Goal: Transaction & Acquisition: Purchase product/service

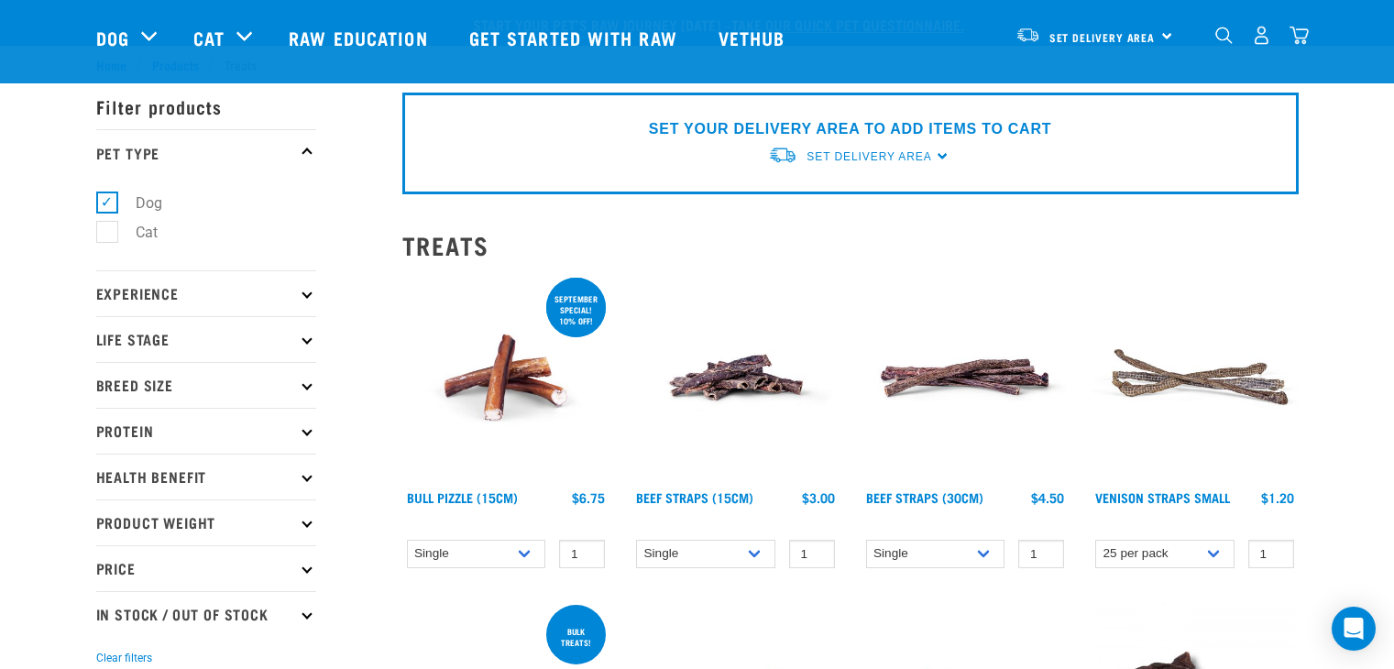
select select "337205"
select select "248515"
select select
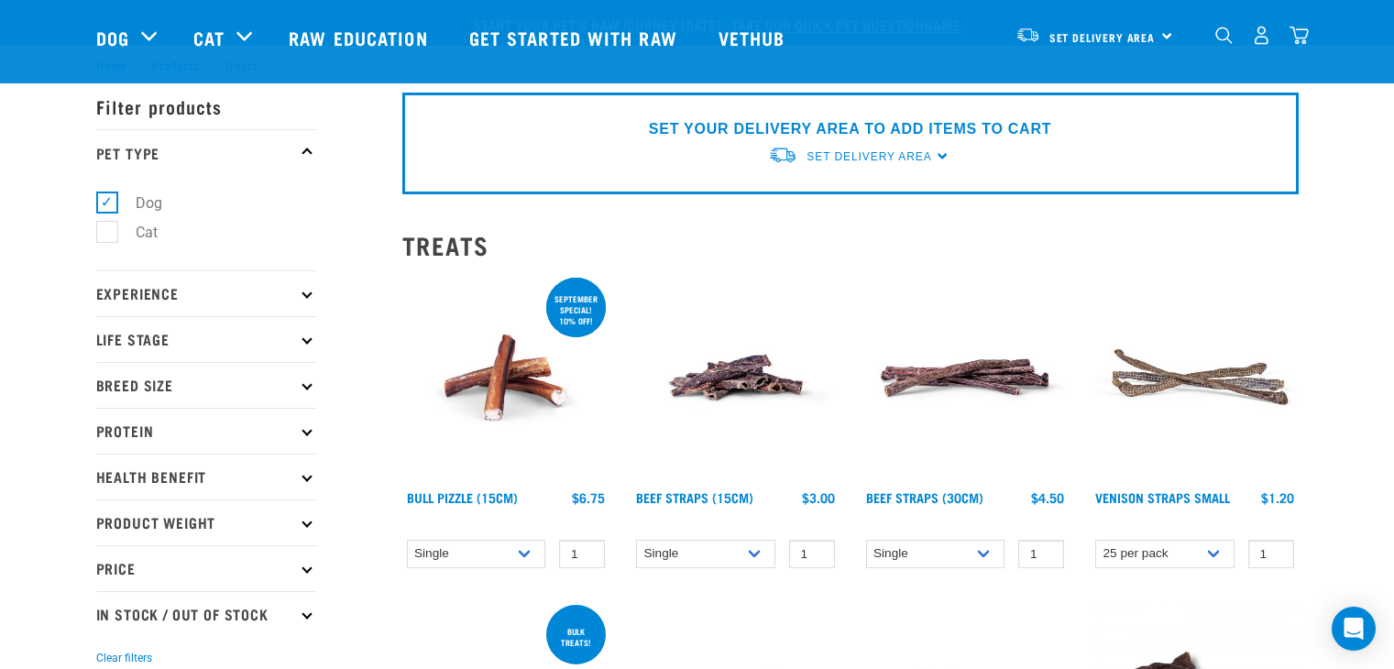
select select
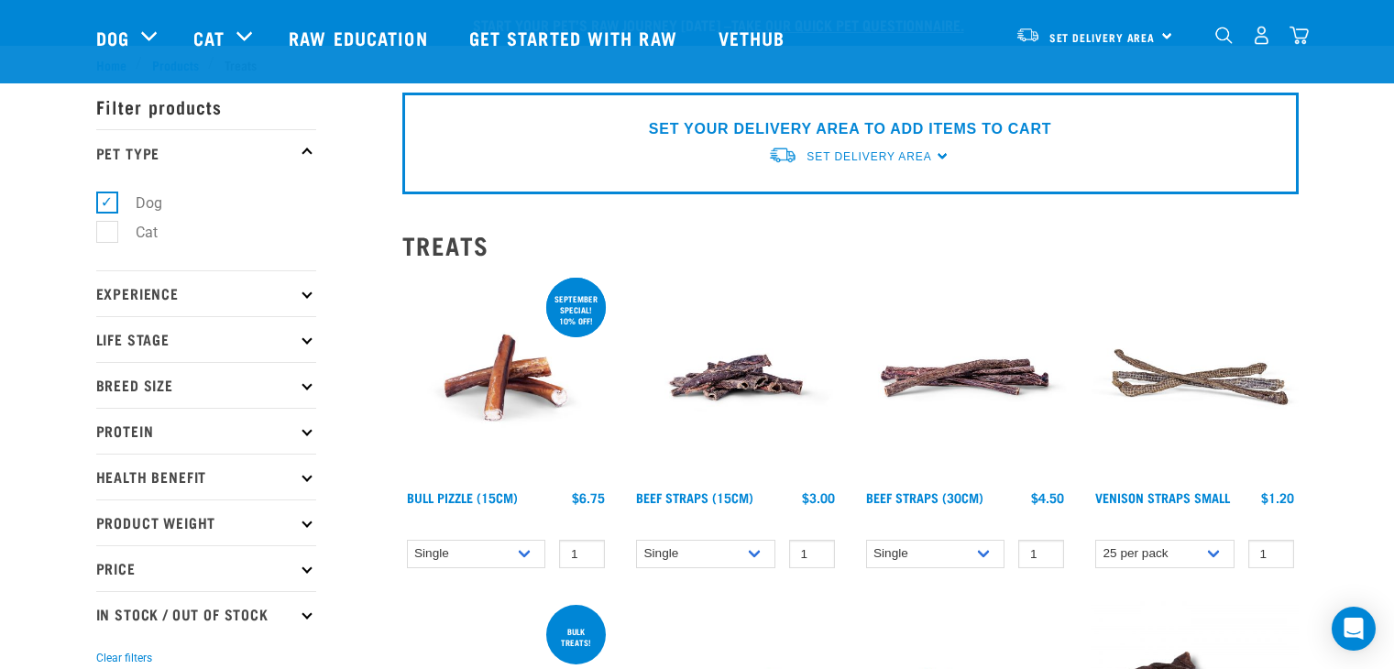
select select
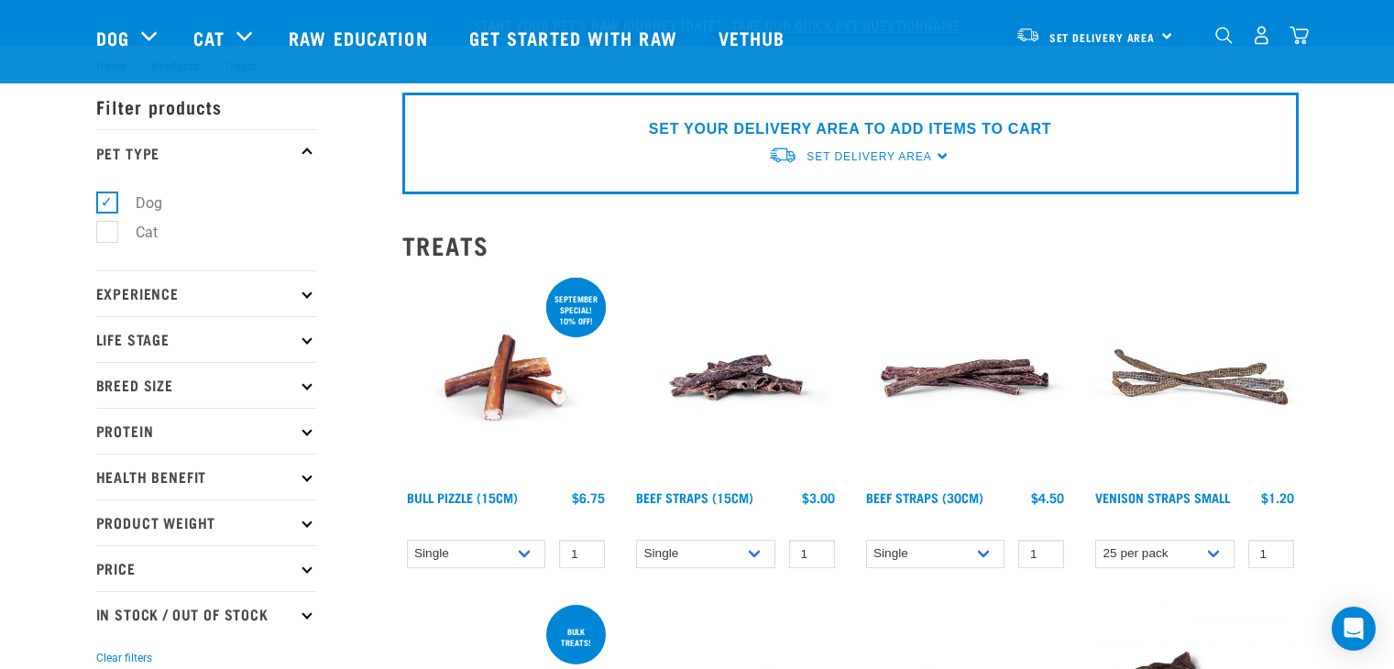
select select
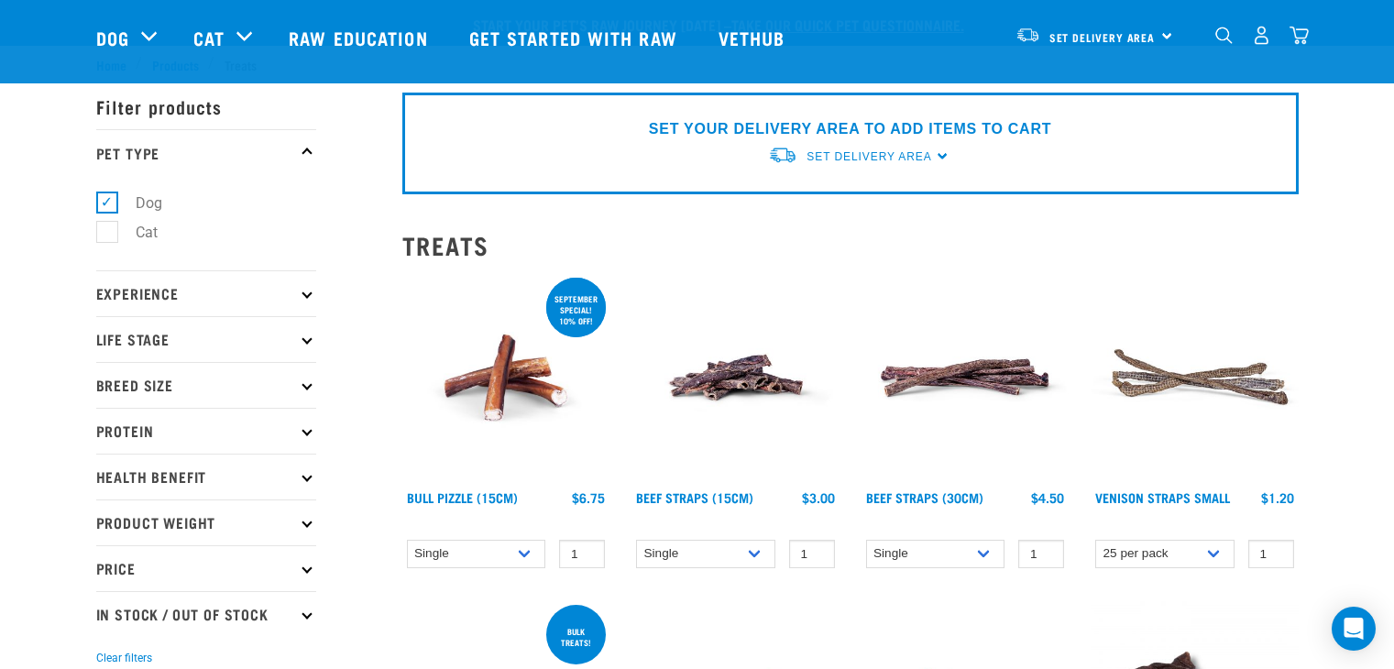
select select
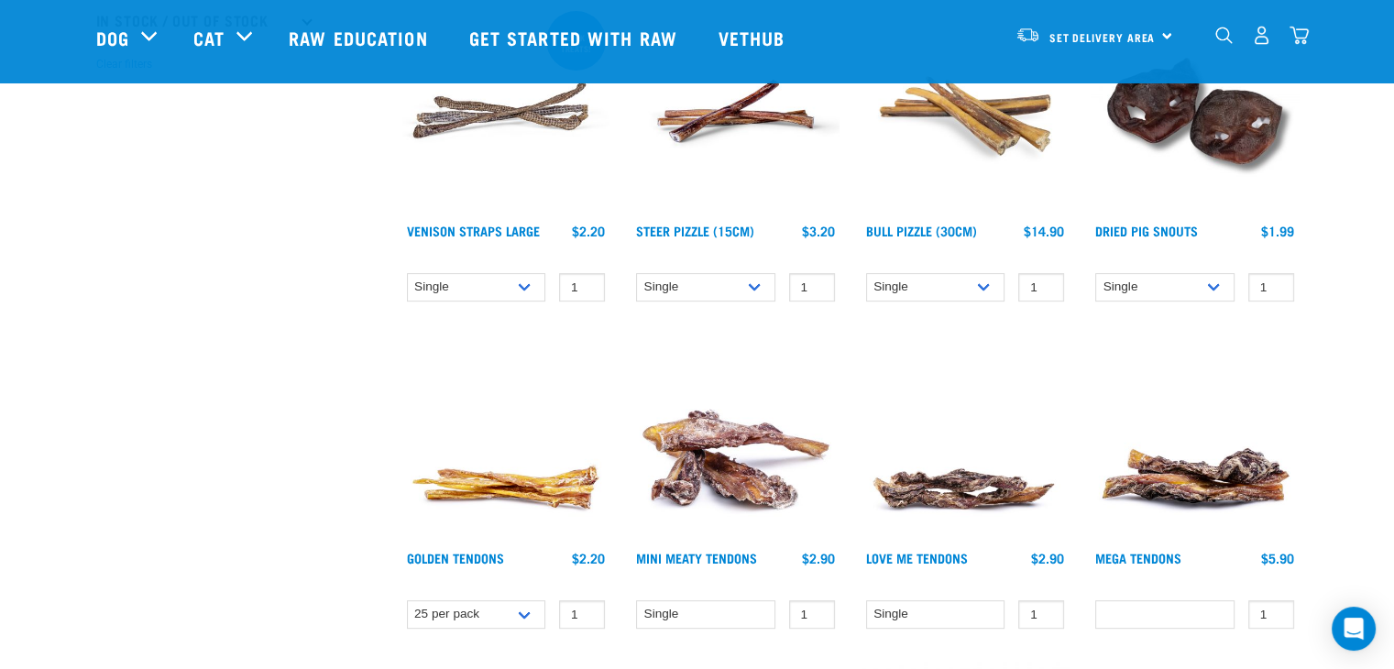
scroll to position [608, 0]
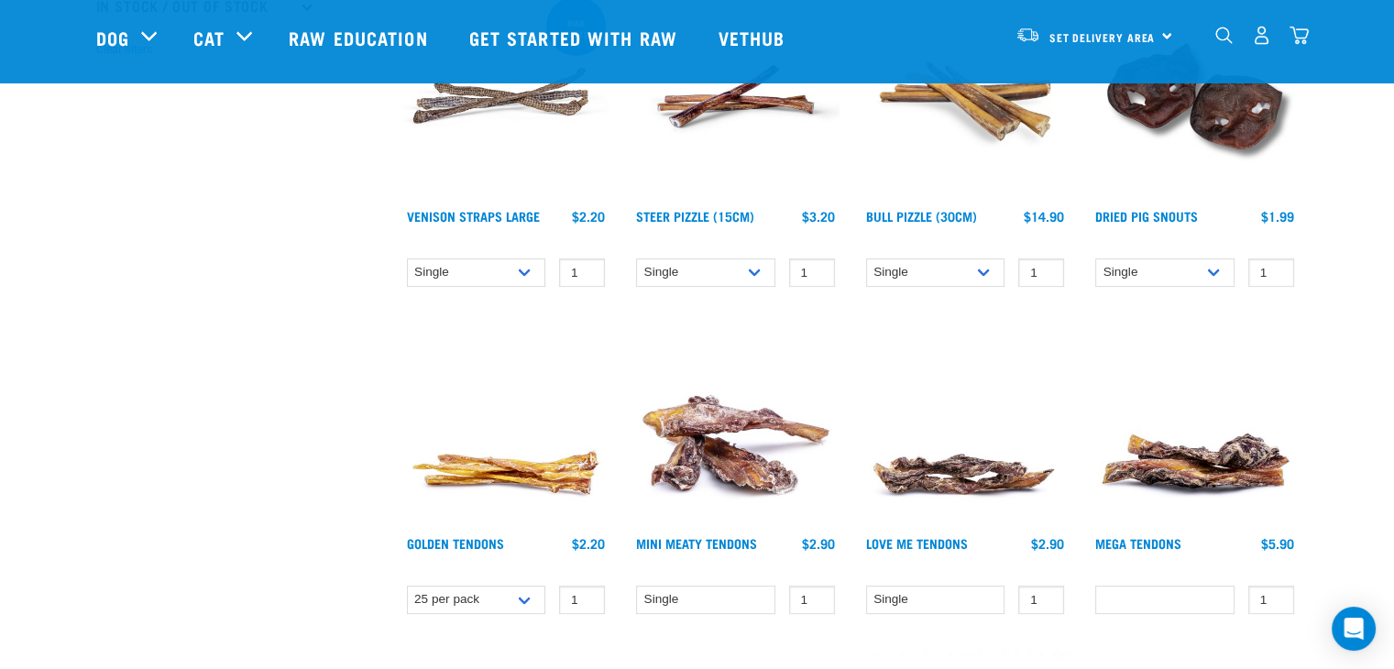
click at [1295, 45] on img "dropdown navigation" at bounding box center [1298, 35] width 19 height 19
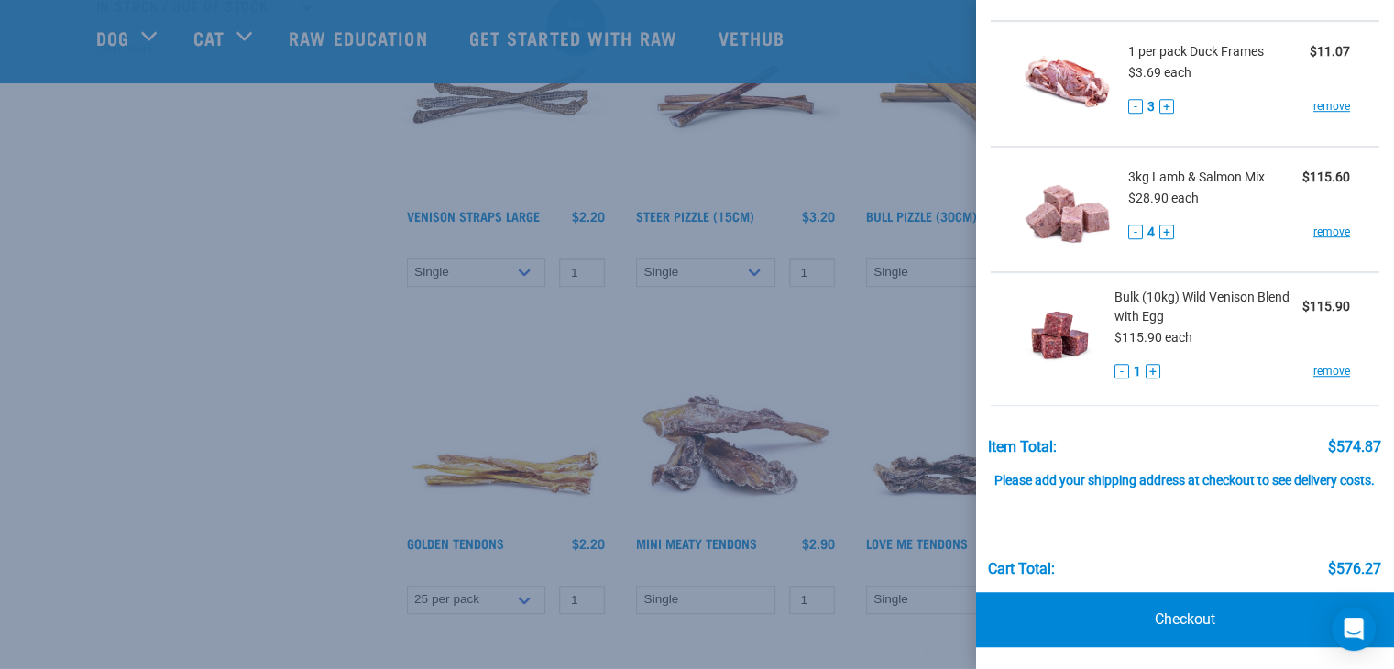
scroll to position [1228, 0]
click at [278, 330] on div at bounding box center [697, 334] width 1394 height 669
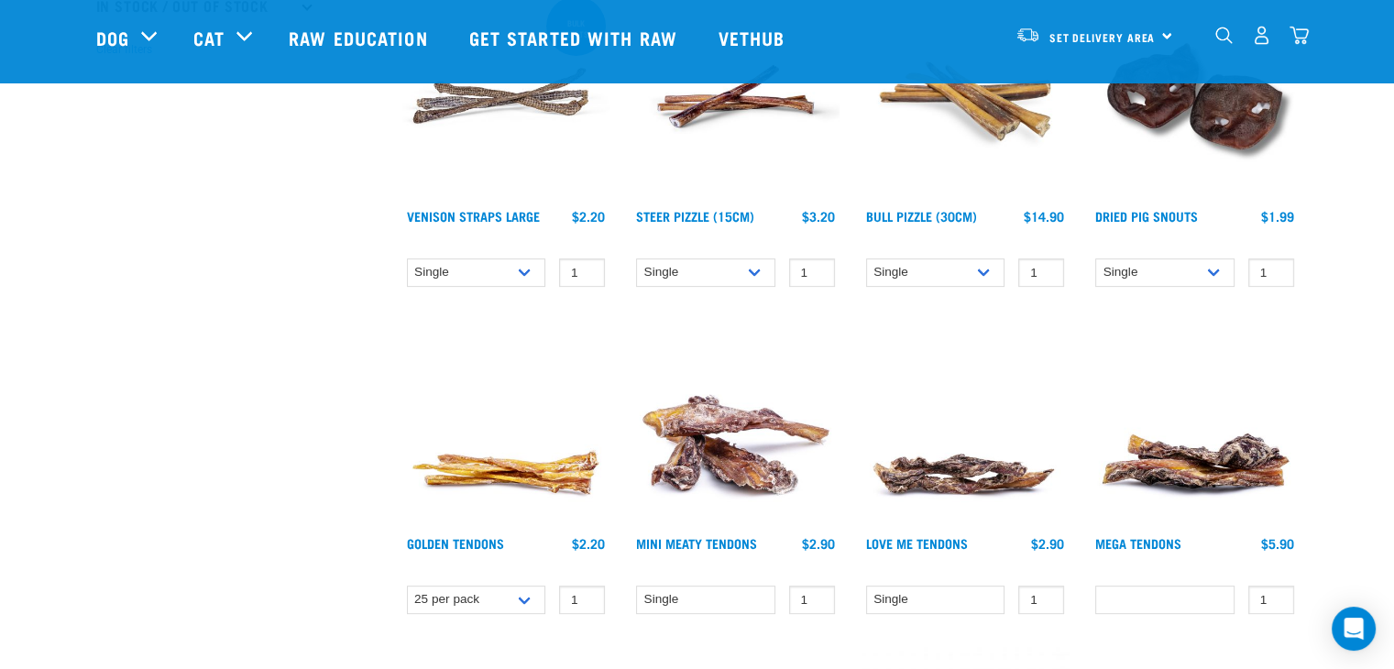
click at [1302, 33] on img "dropdown navigation" at bounding box center [1298, 35] width 19 height 19
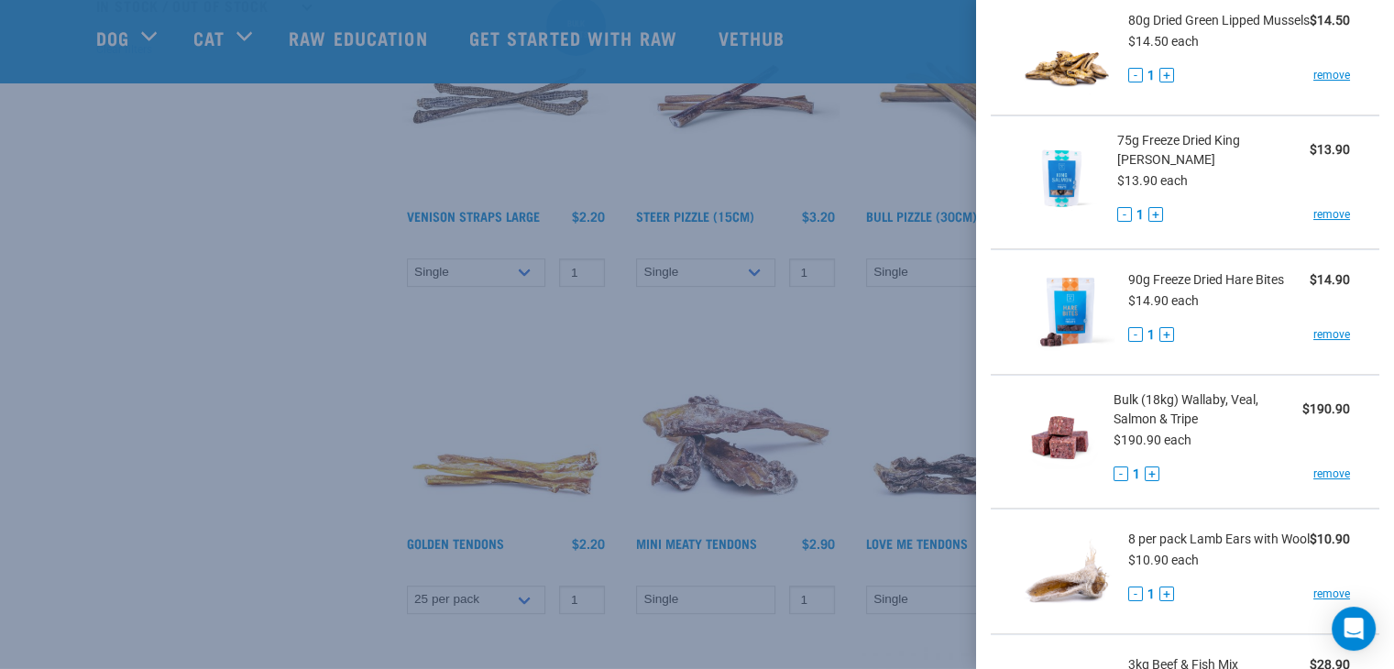
scroll to position [0, 0]
